Goal: Task Accomplishment & Management: Use online tool/utility

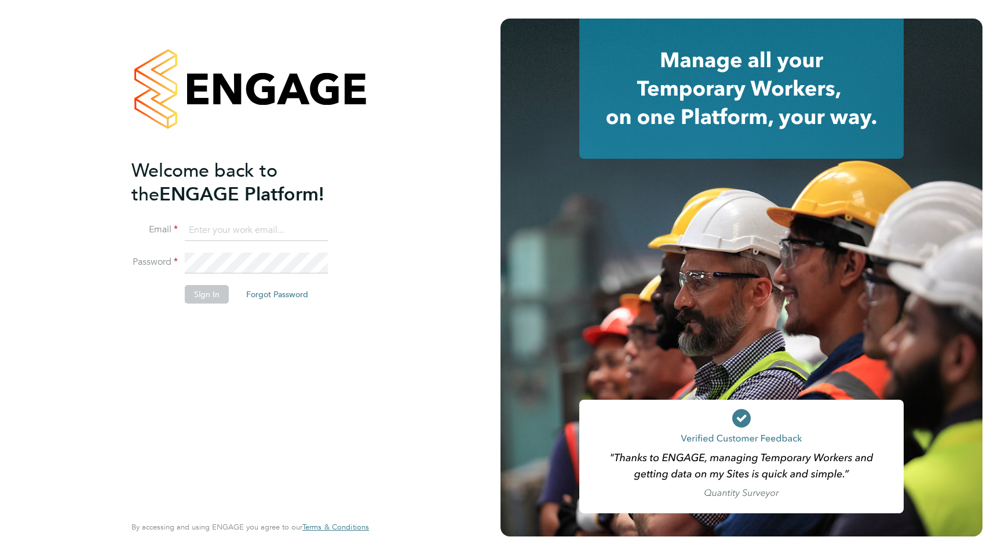
click at [277, 243] on li "Email" at bounding box center [244, 236] width 226 height 32
click at [273, 213] on ng-template "Welcome back to the ENGAGE Platform! Email Password Sign In Forgot Password" at bounding box center [244, 237] width 226 height 156
click at [269, 230] on input at bounding box center [256, 230] width 143 height 21
type input "amy.mcdonnell@comparethemarket.com"
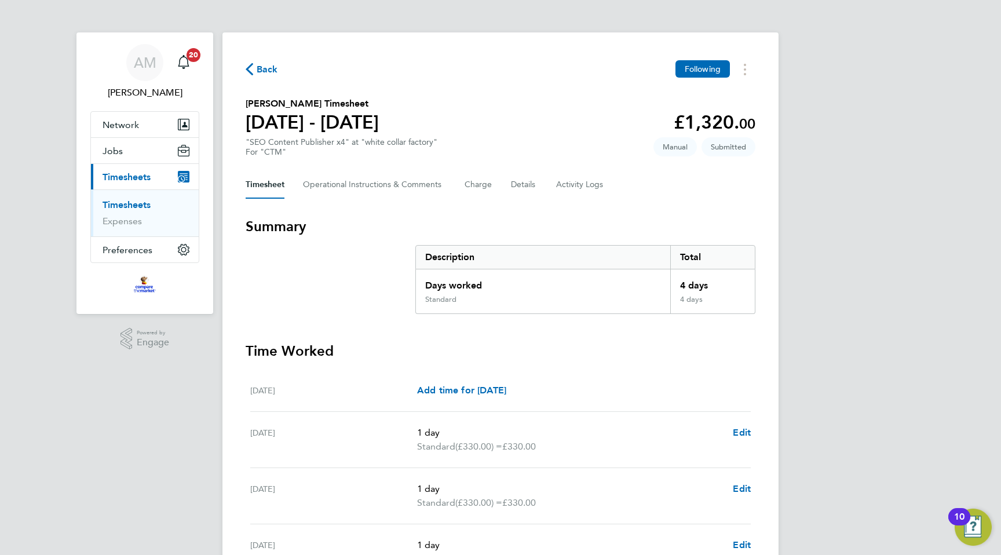
scroll to position [184, 0]
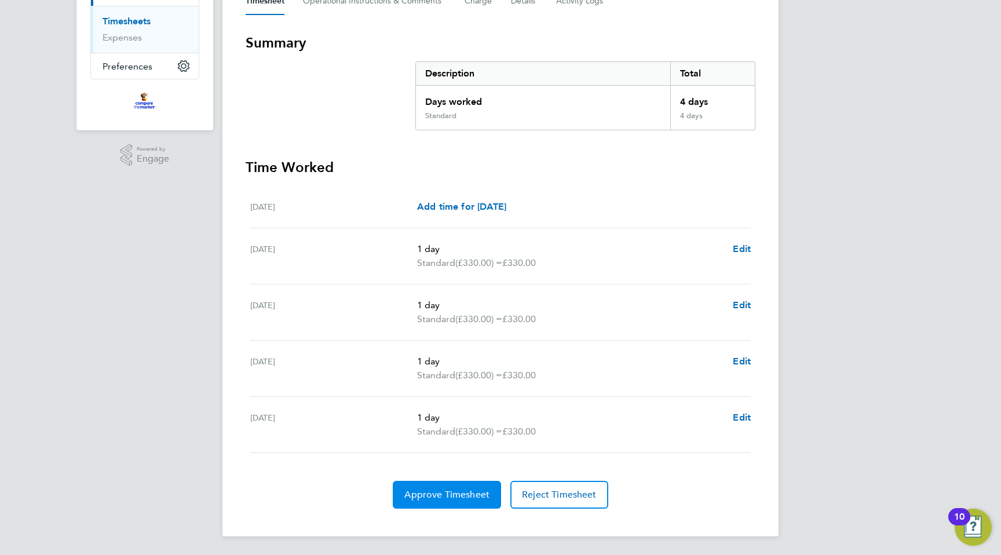
click at [471, 502] on button "Approve Timesheet" at bounding box center [447, 495] width 108 height 28
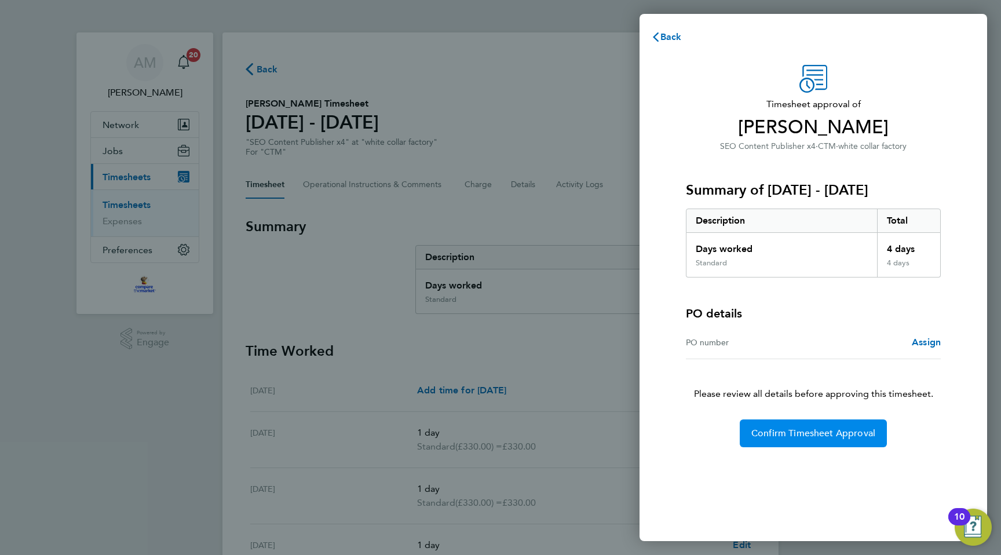
click at [800, 429] on span "Confirm Timesheet Approval" at bounding box center [813, 433] width 124 height 12
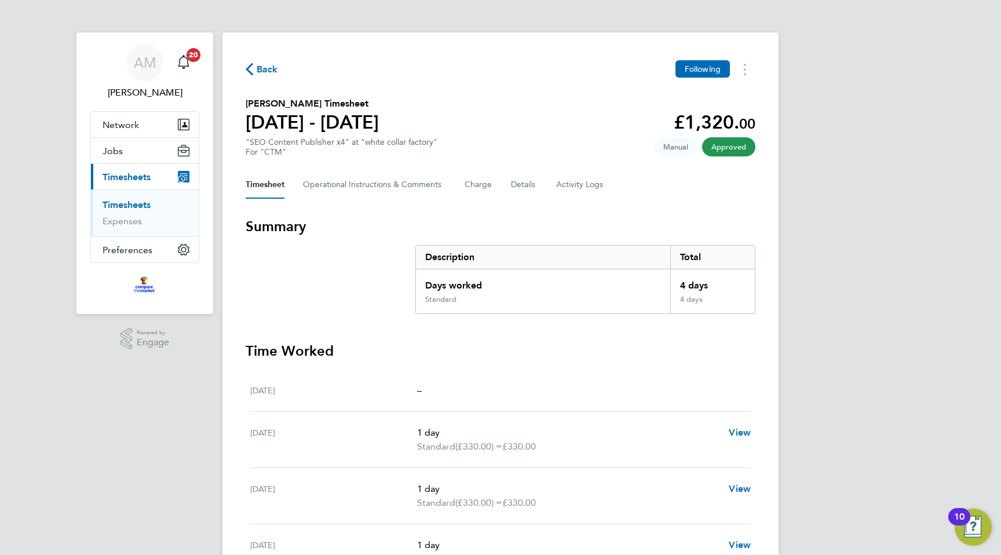
click at [140, 204] on link "Timesheets" at bounding box center [127, 204] width 48 height 11
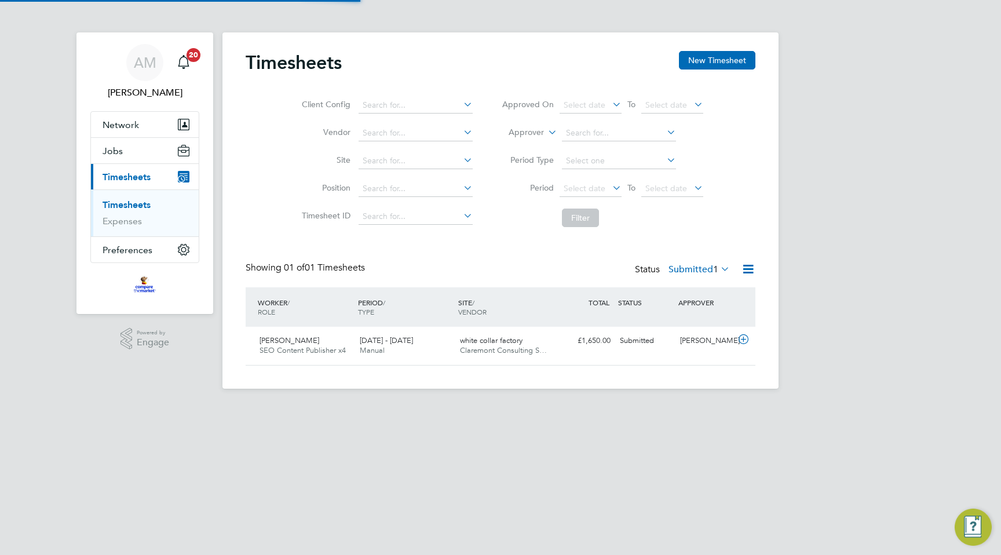
scroll to position [29, 100]
click at [517, 342] on span "white collar factory" at bounding box center [491, 340] width 63 height 10
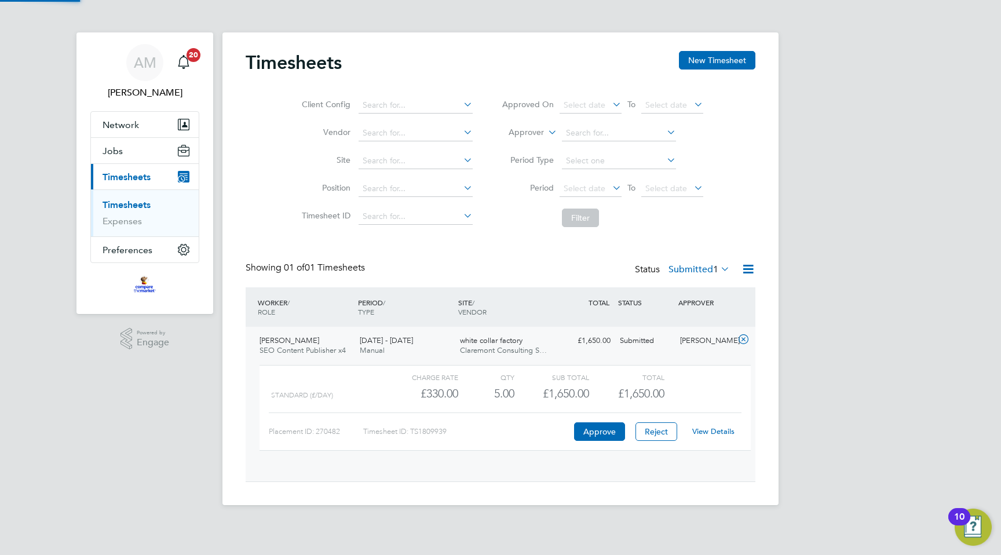
scroll to position [20, 113]
click at [590, 434] on button "Approve" at bounding box center [599, 431] width 51 height 19
click at [787, 190] on div "AM [PERSON_NAME] Notifications 20 Applications: Network Sites Workers Jobs Posi…" at bounding box center [500, 257] width 1001 height 514
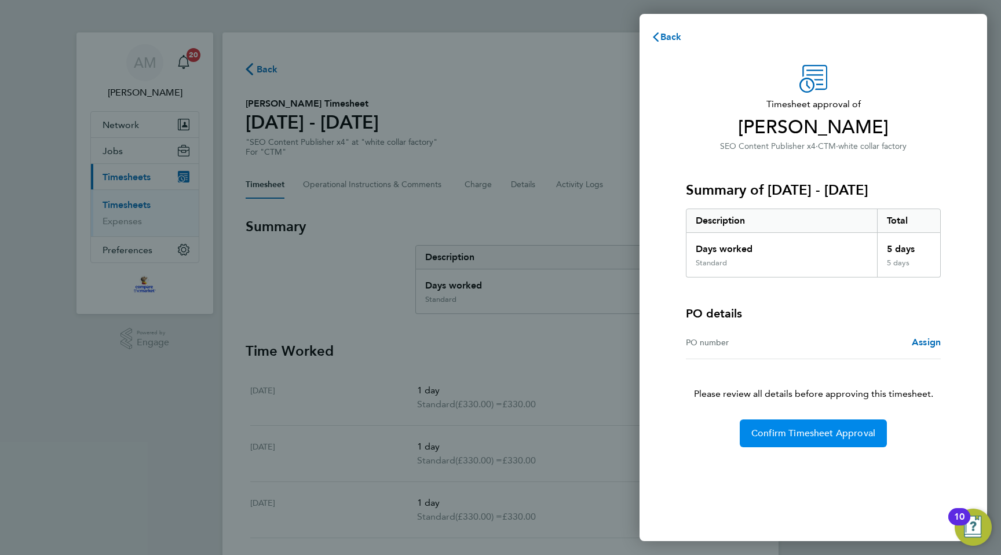
click at [783, 422] on button "Confirm Timesheet Approval" at bounding box center [813, 433] width 147 height 28
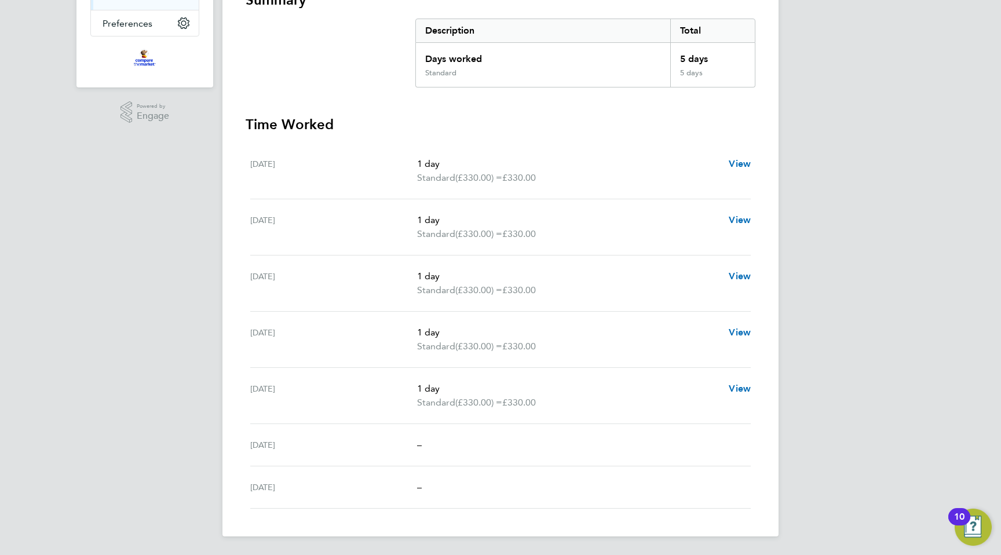
scroll to position [67, 0]
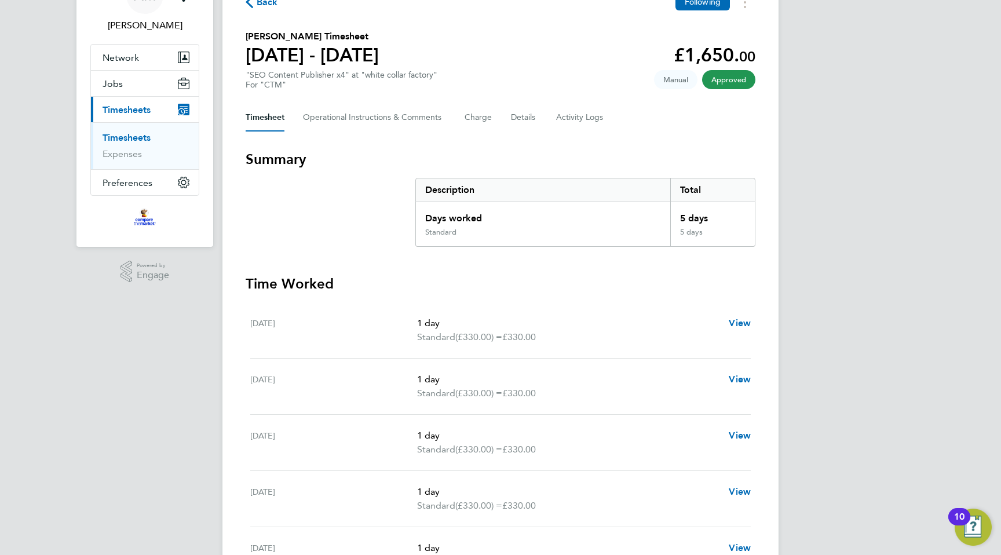
click at [137, 136] on link "Timesheets" at bounding box center [127, 137] width 48 height 11
